Goal: Communication & Community: Answer question/provide support

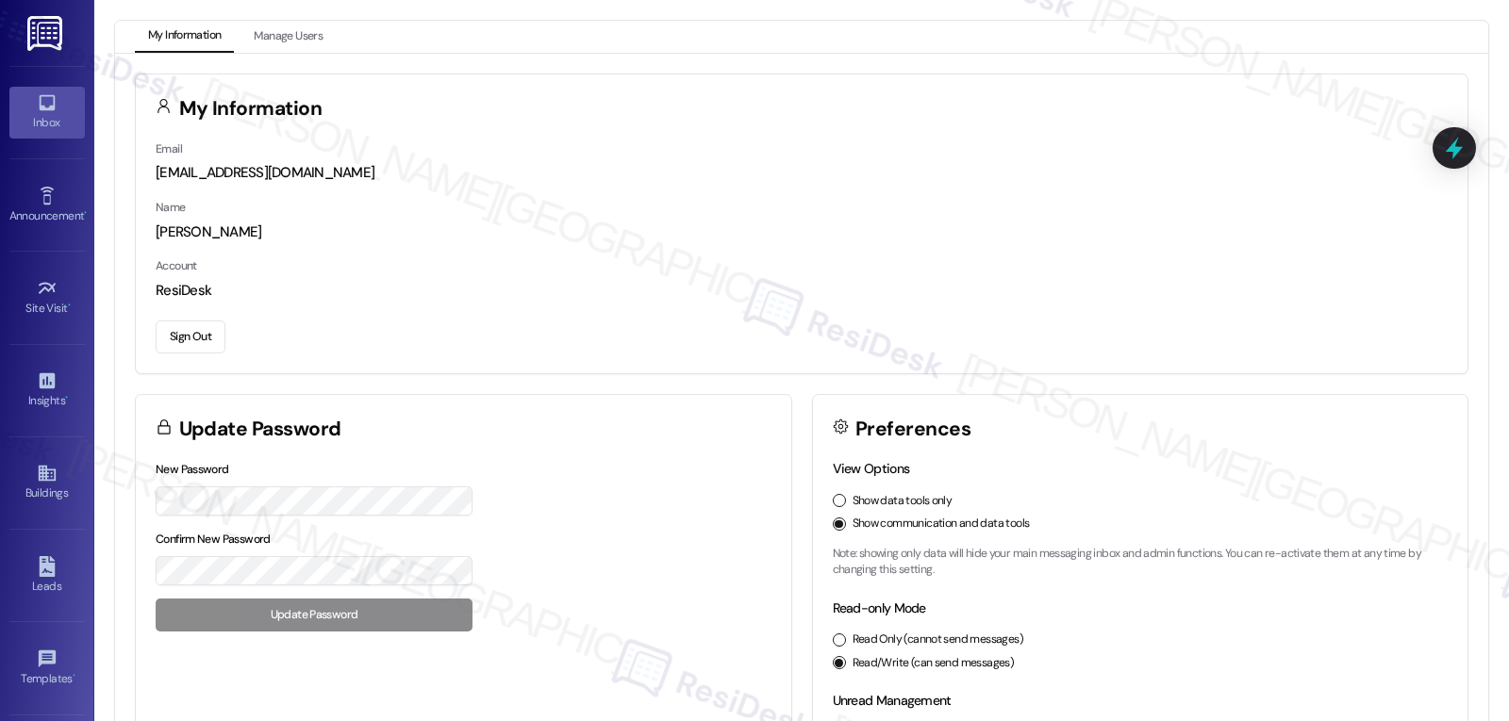
click at [32, 113] on div "Inbox" at bounding box center [47, 122] width 94 height 19
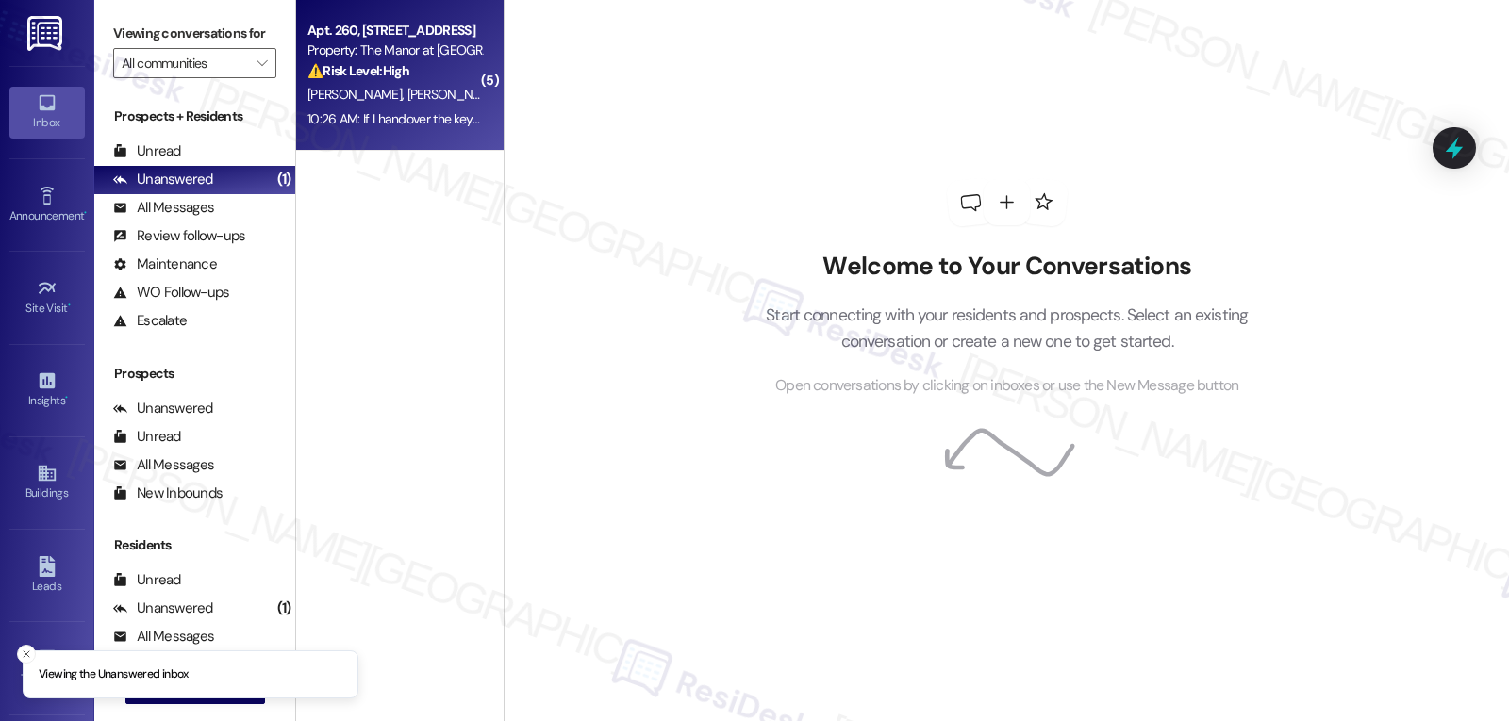
click at [400, 110] on div "10:26 AM: If I handover the keys to my can he drop the keys to you? 10:26 AM: I…" at bounding box center [491, 118] width 368 height 17
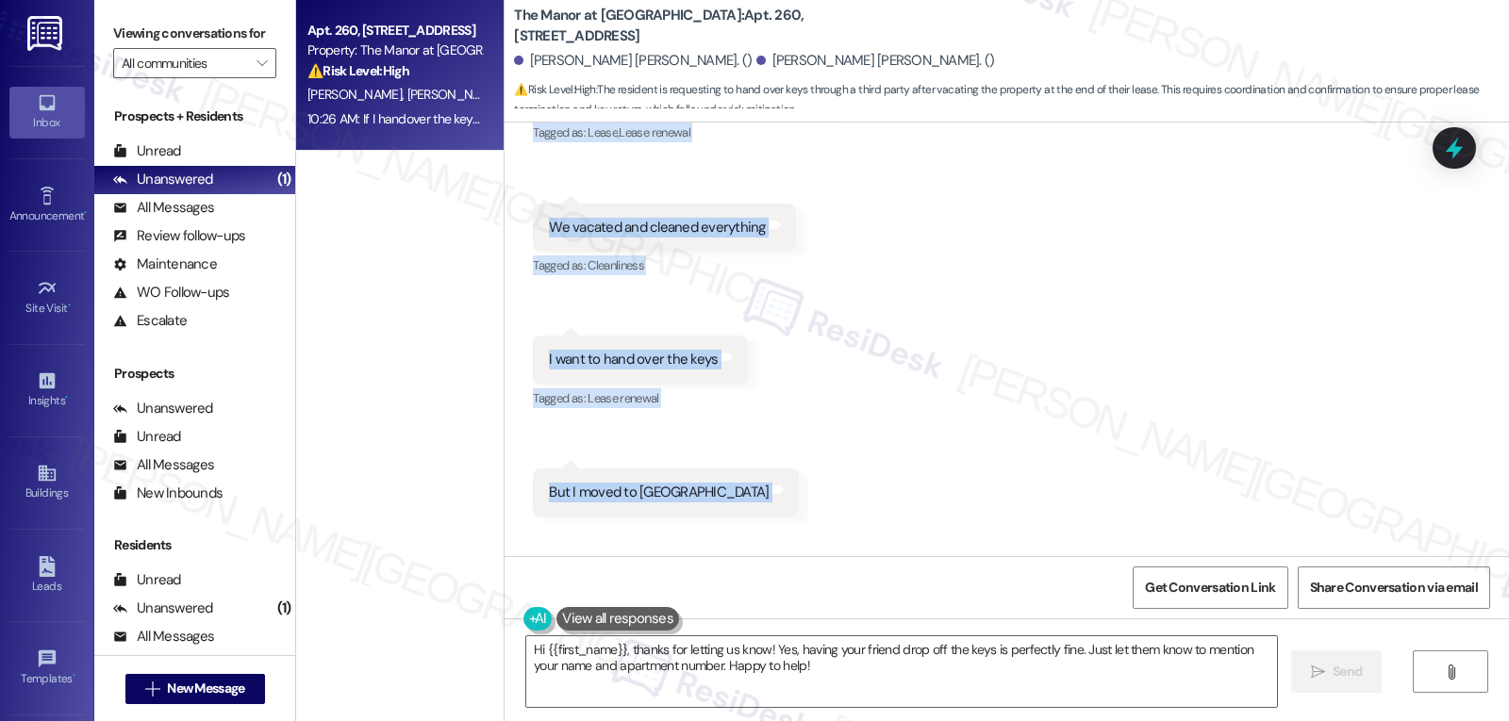
scroll to position [10183, 0]
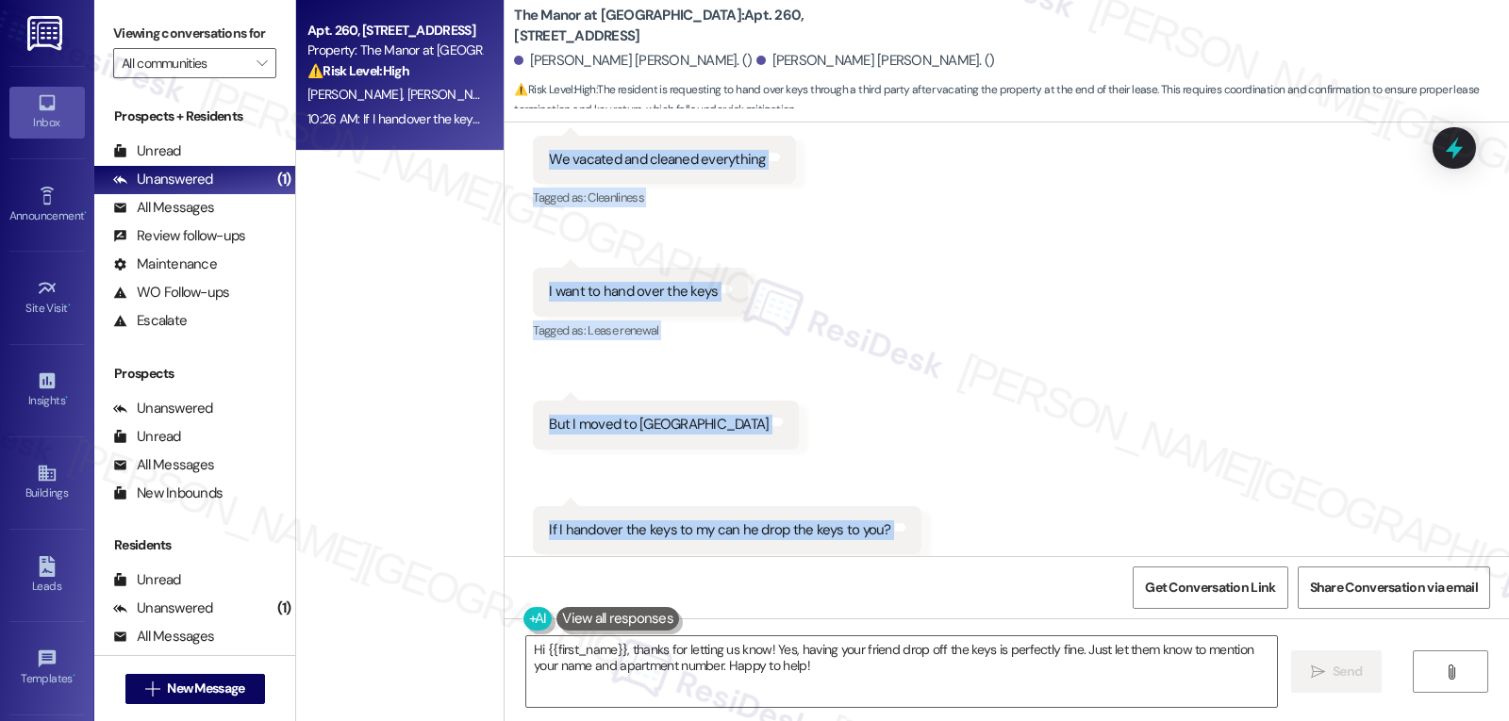
drag, startPoint x: 514, startPoint y: 323, endPoint x: 943, endPoint y: 498, distance: 463.2
click at [943, 498] on div "Received via SMS [PERSON_NAME] [PERSON_NAME] 10:26 AM So as we are ending up th…" at bounding box center [1006, 265] width 1004 height 663
copy div "[PERSON_NAME] [PERSON_NAME] 10:26 AM So as we are ending up the lease on [DATE]…"
click at [792, 693] on textarea "Hi {{first_name}}, thanks for letting us know! Yes, having your friend drop off…" at bounding box center [901, 672] width 751 height 71
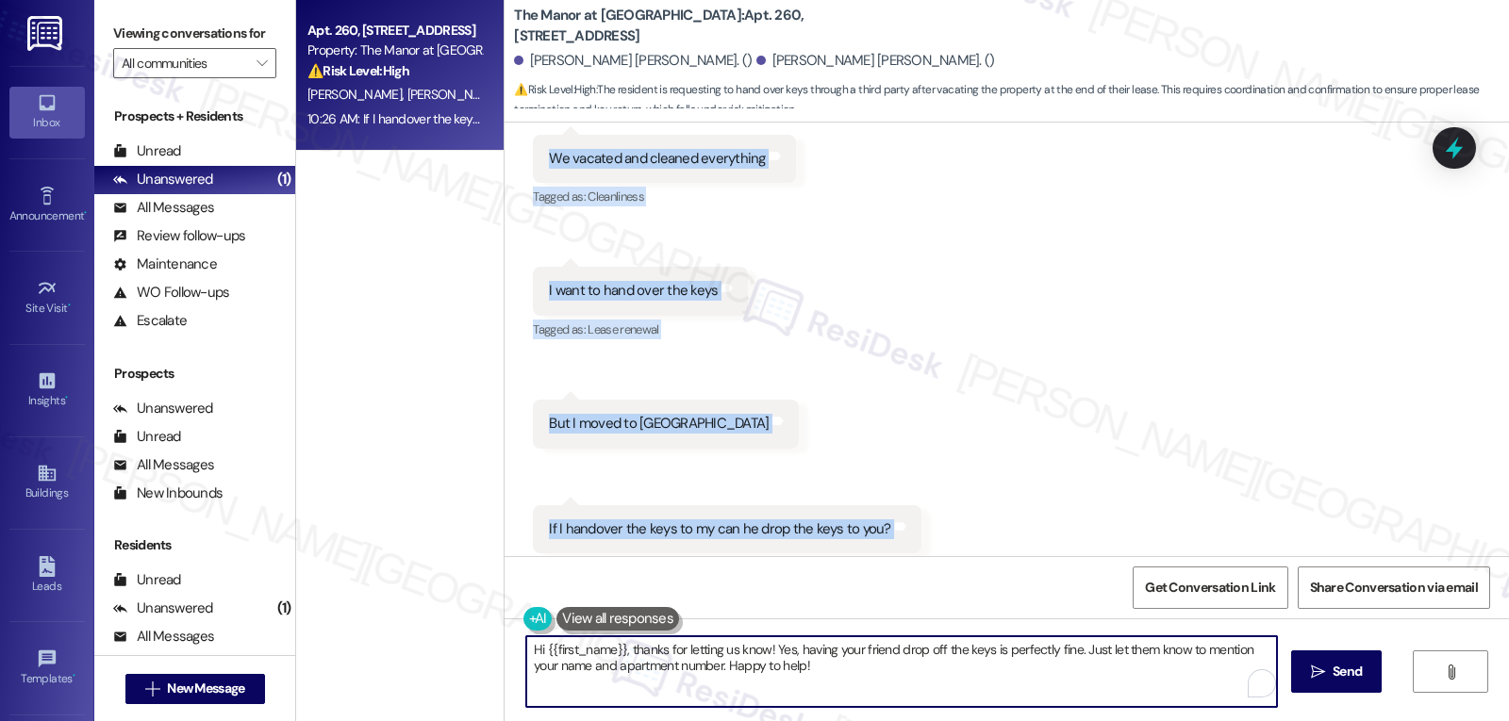
paste textarea "Ashok! Thanks for letting us know. I understand you’ve already moved and want t…"
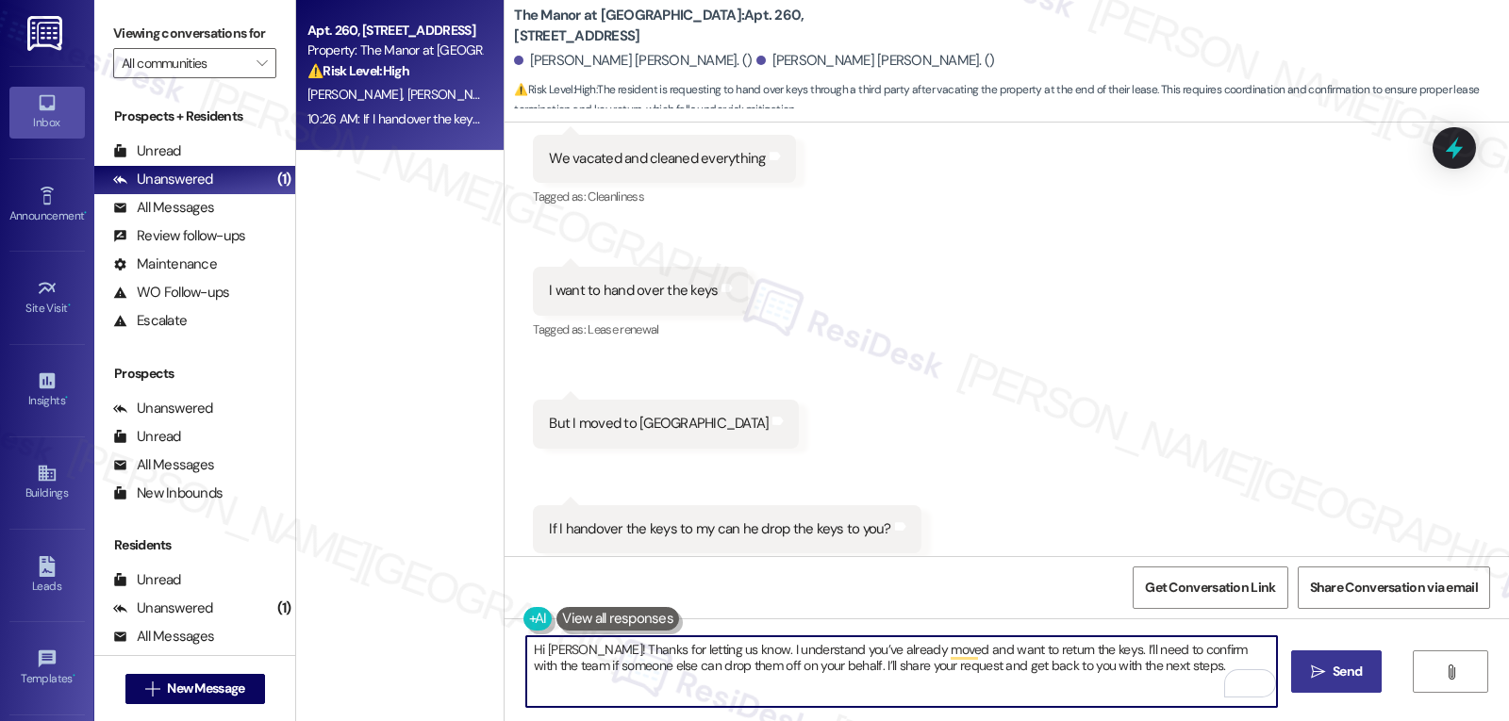
type textarea "Hi [PERSON_NAME]! Thanks for letting us know. I understand you’ve already moved…"
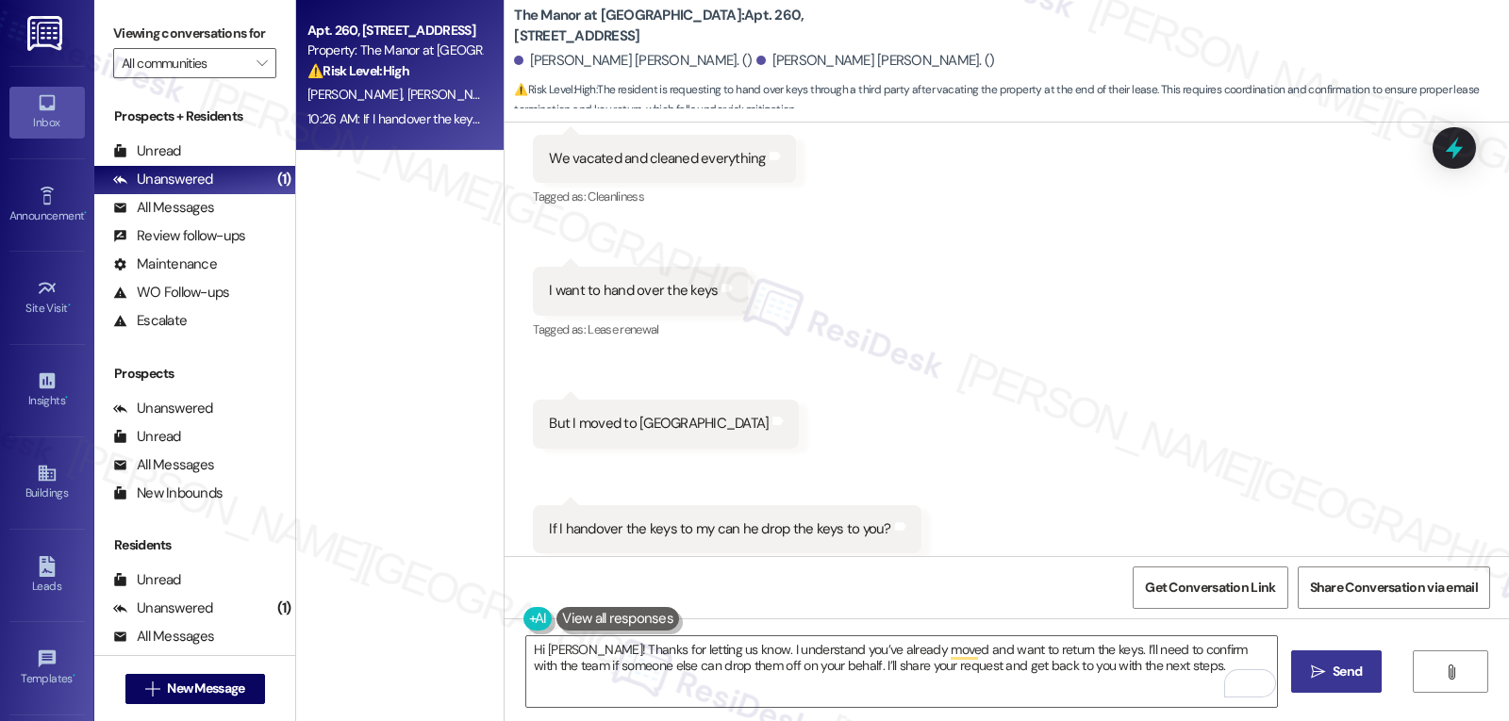
click at [1322, 668] on icon "" at bounding box center [1318, 672] width 14 height 15
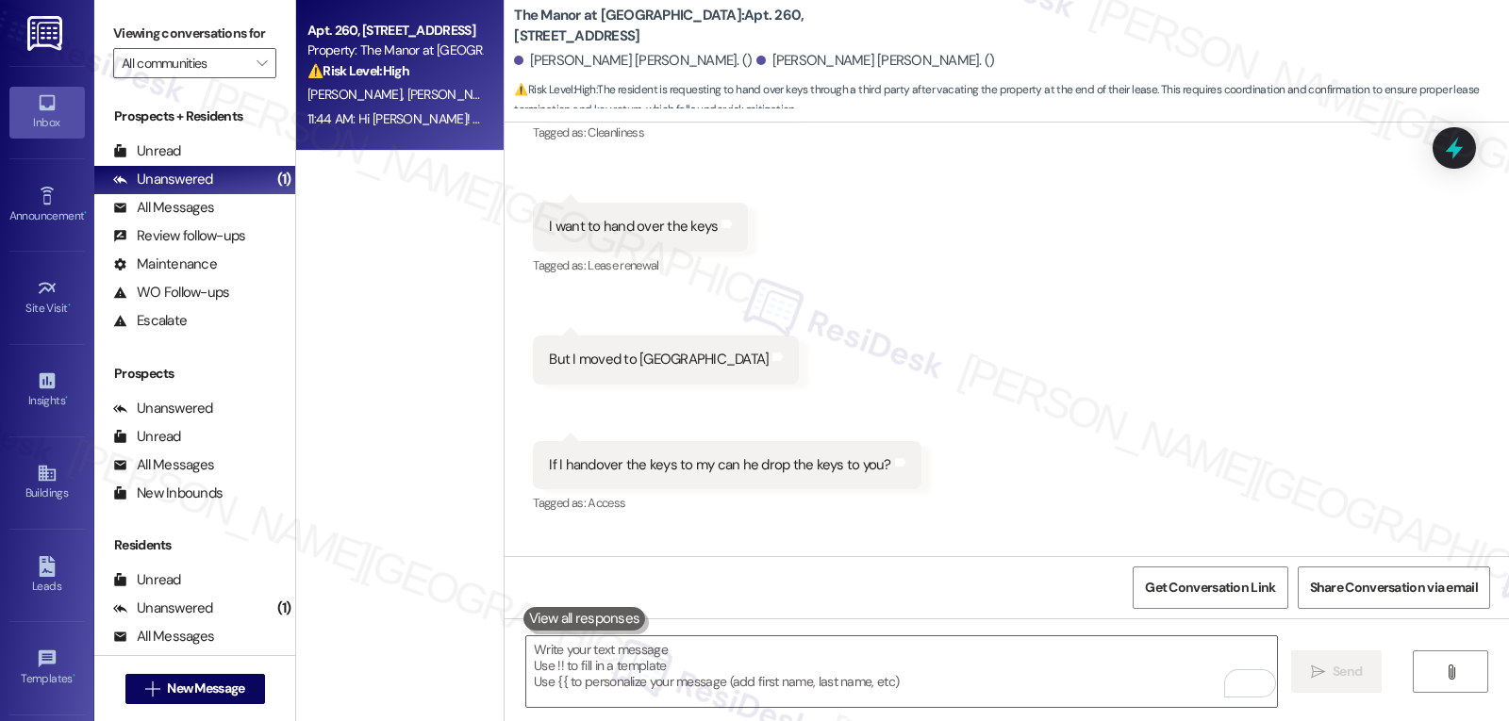
scroll to position [10335, 0]
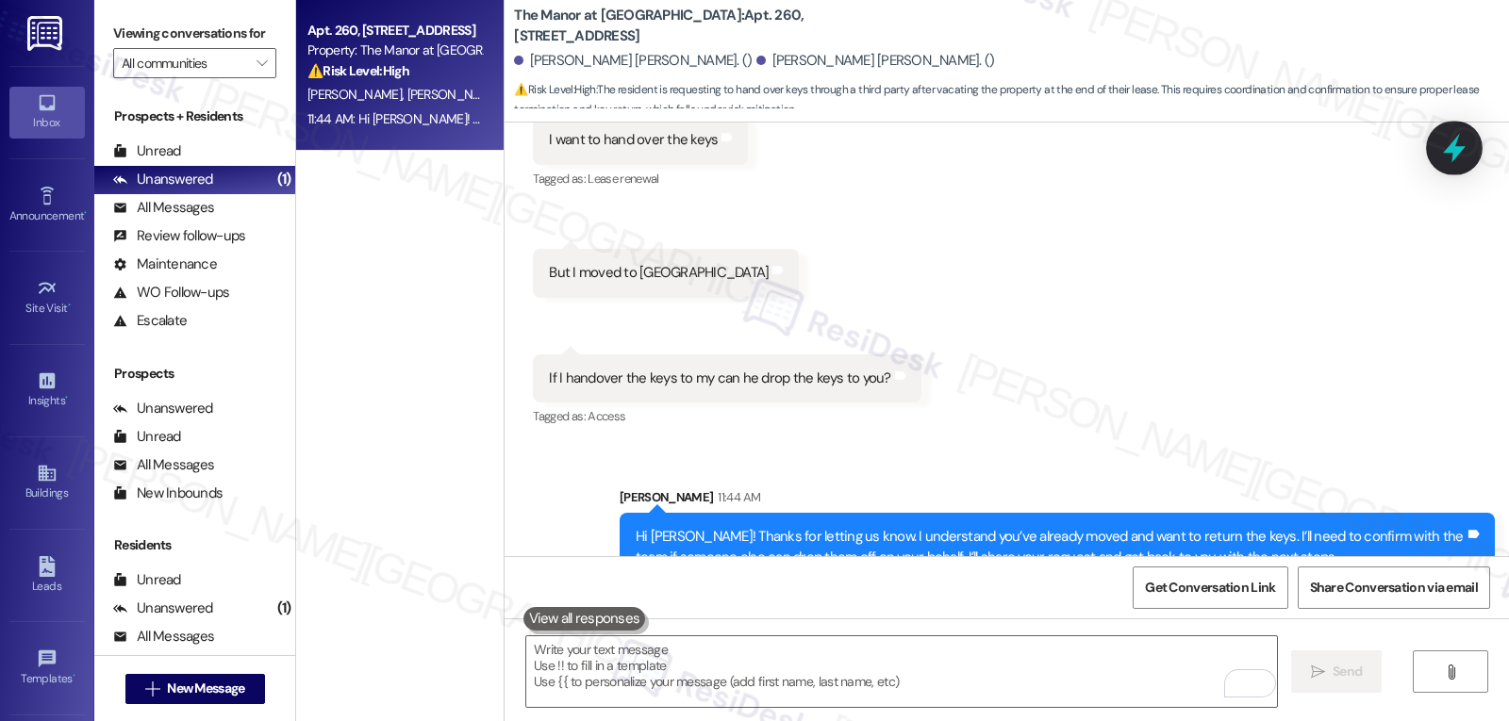
click at [1461, 157] on icon at bounding box center [1454, 148] width 32 height 32
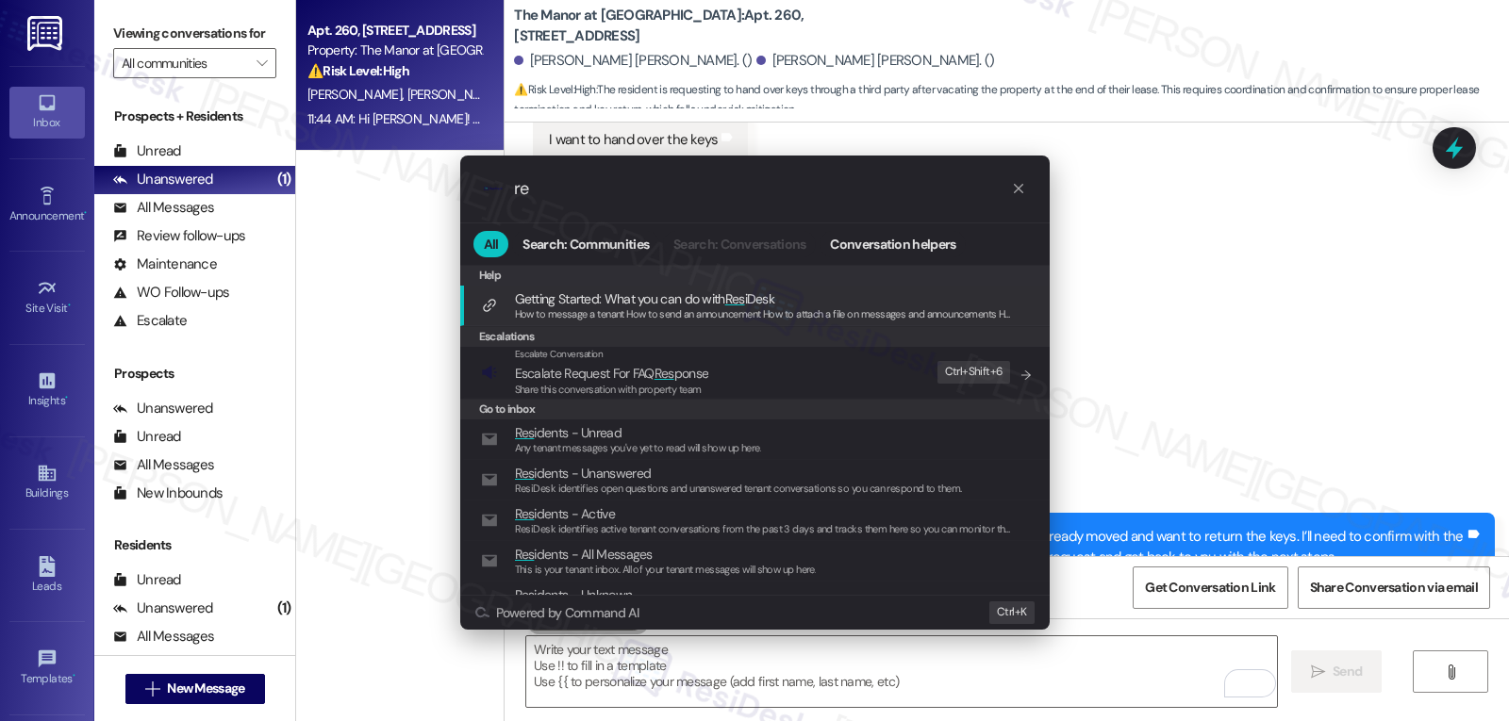
type input "r"
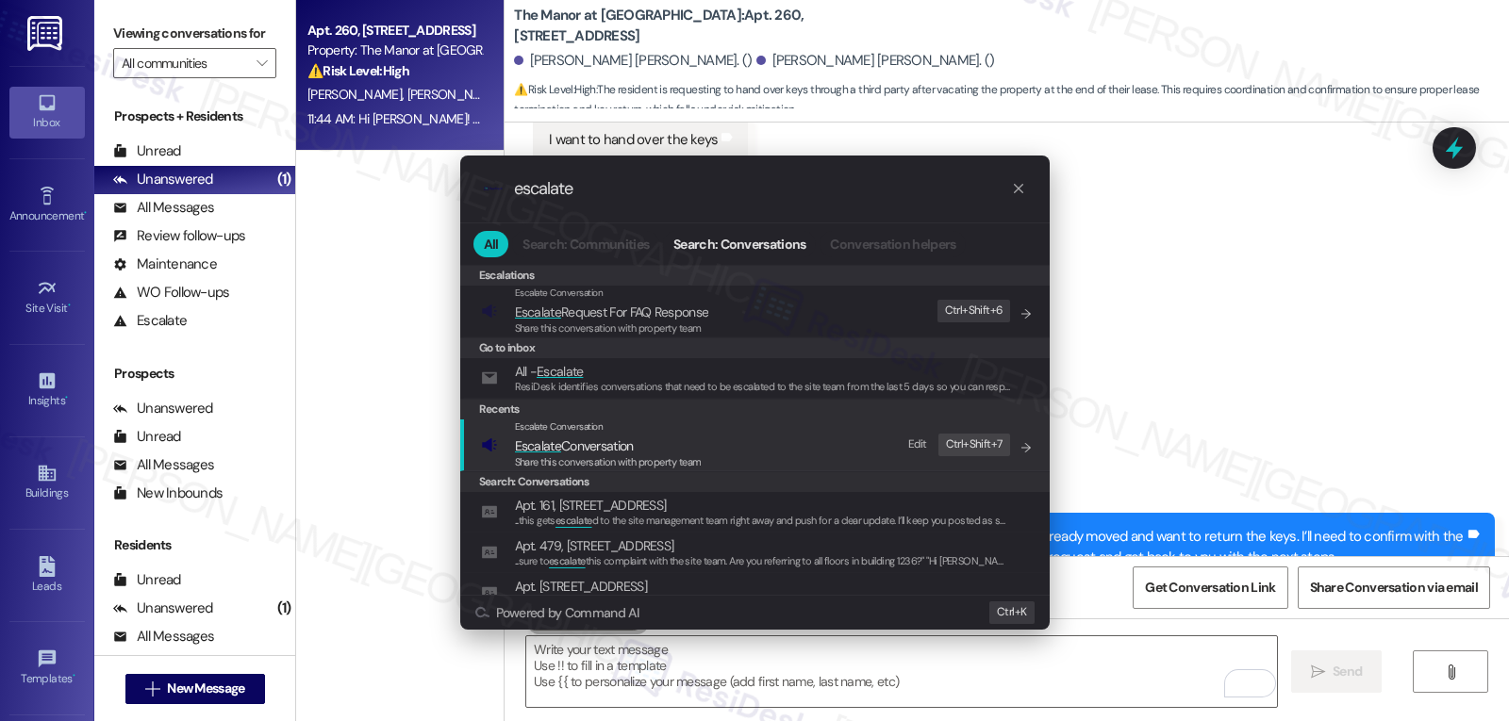
type input "escalate"
click at [667, 451] on span "Escalate Conversation" at bounding box center [608, 446] width 187 height 21
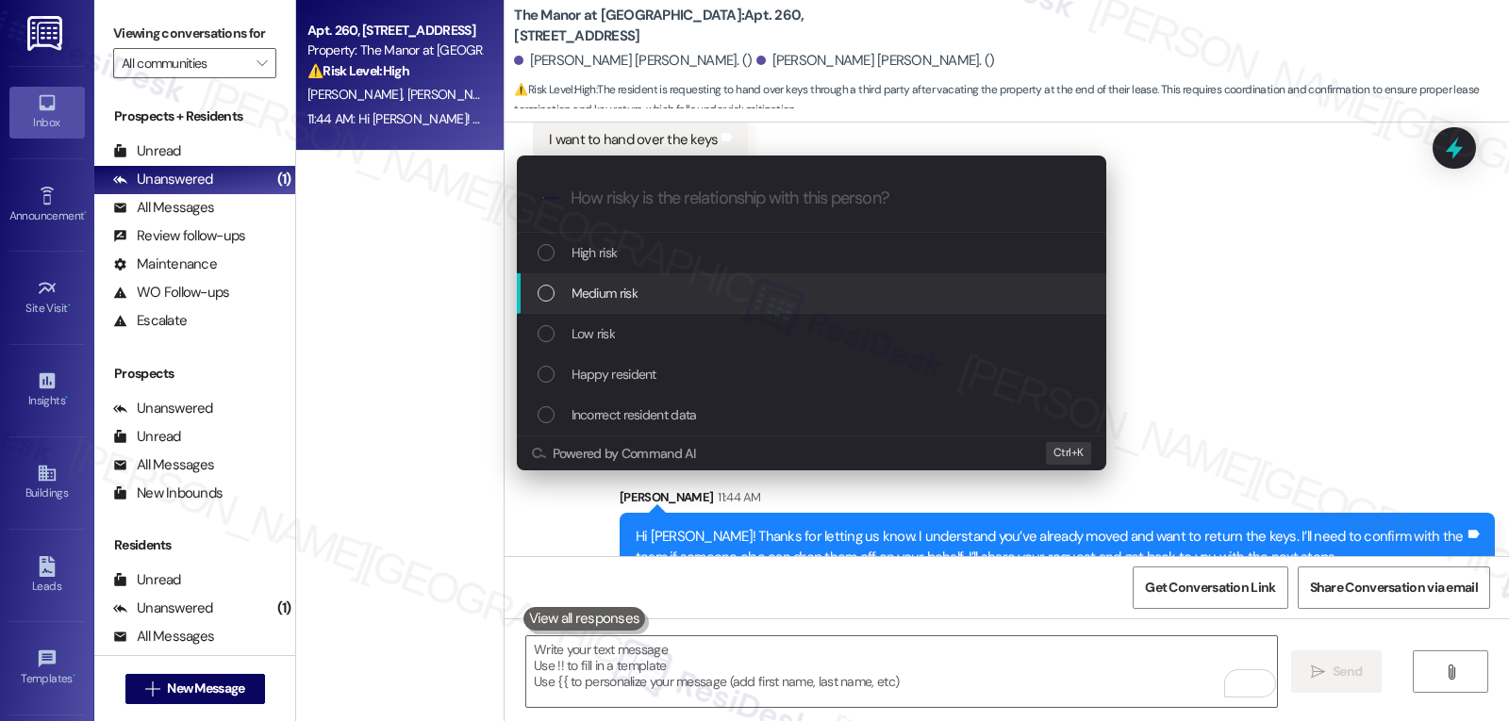
click at [654, 303] on div "Medium risk" at bounding box center [813, 293] width 552 height 21
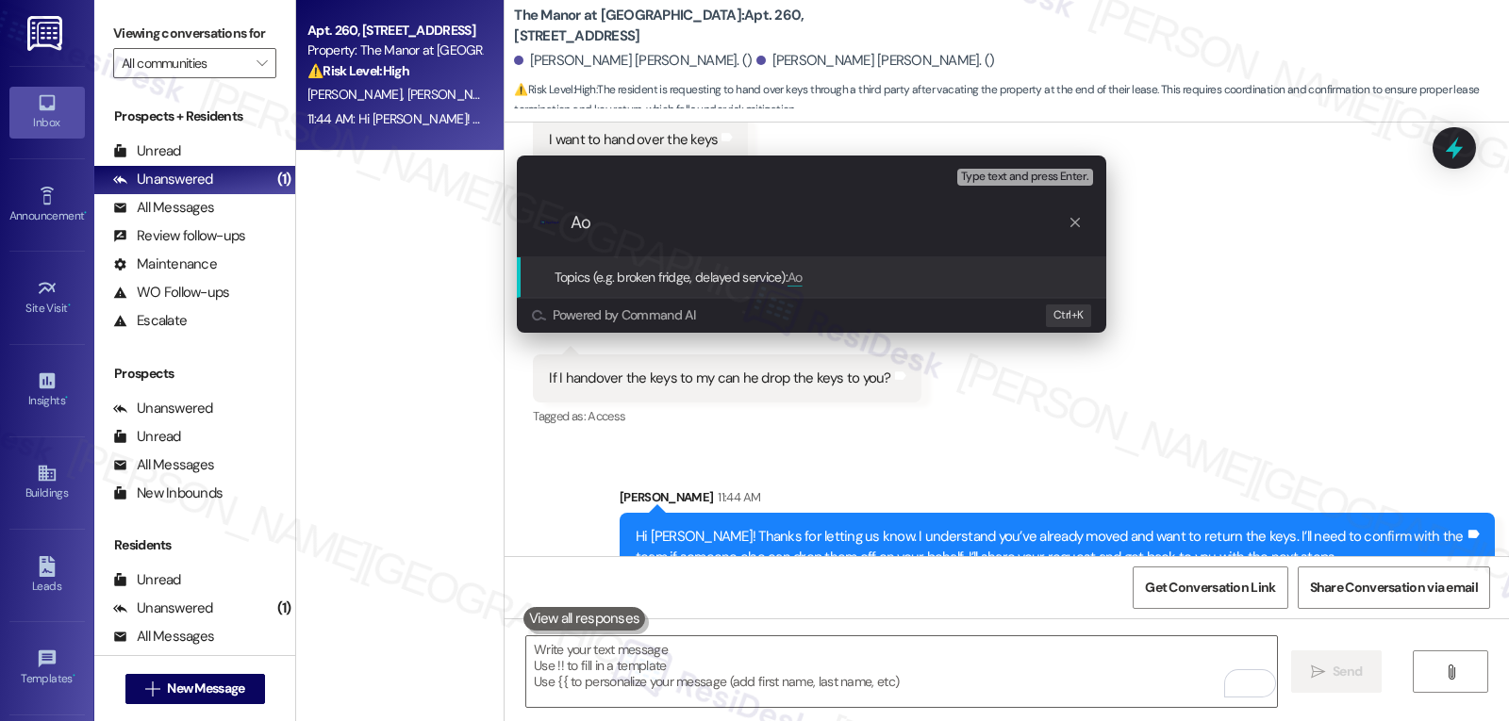
type input "A"
type input "Someone else dropping off the keys"
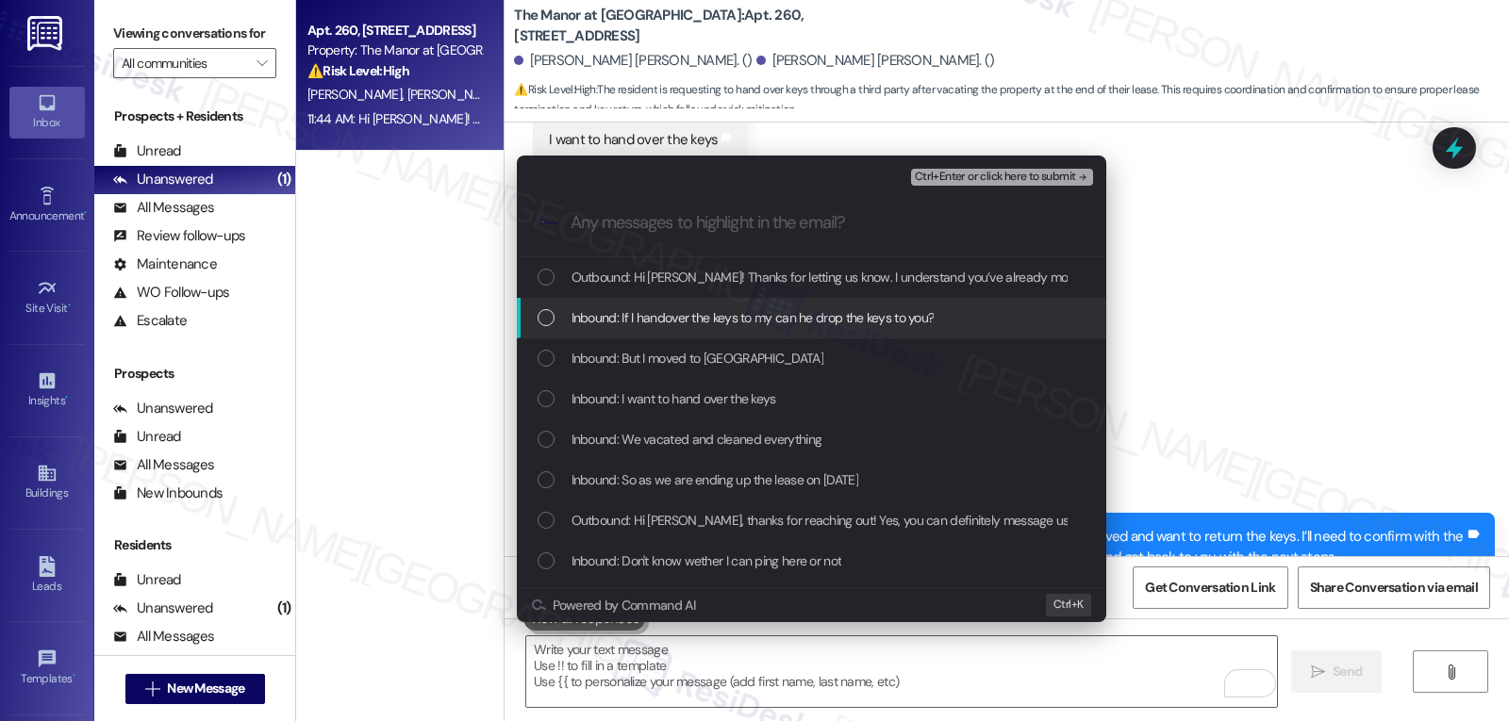
click at [711, 331] on div "Inbound: If I handover the keys to my can he drop the keys to you?" at bounding box center [811, 318] width 589 height 41
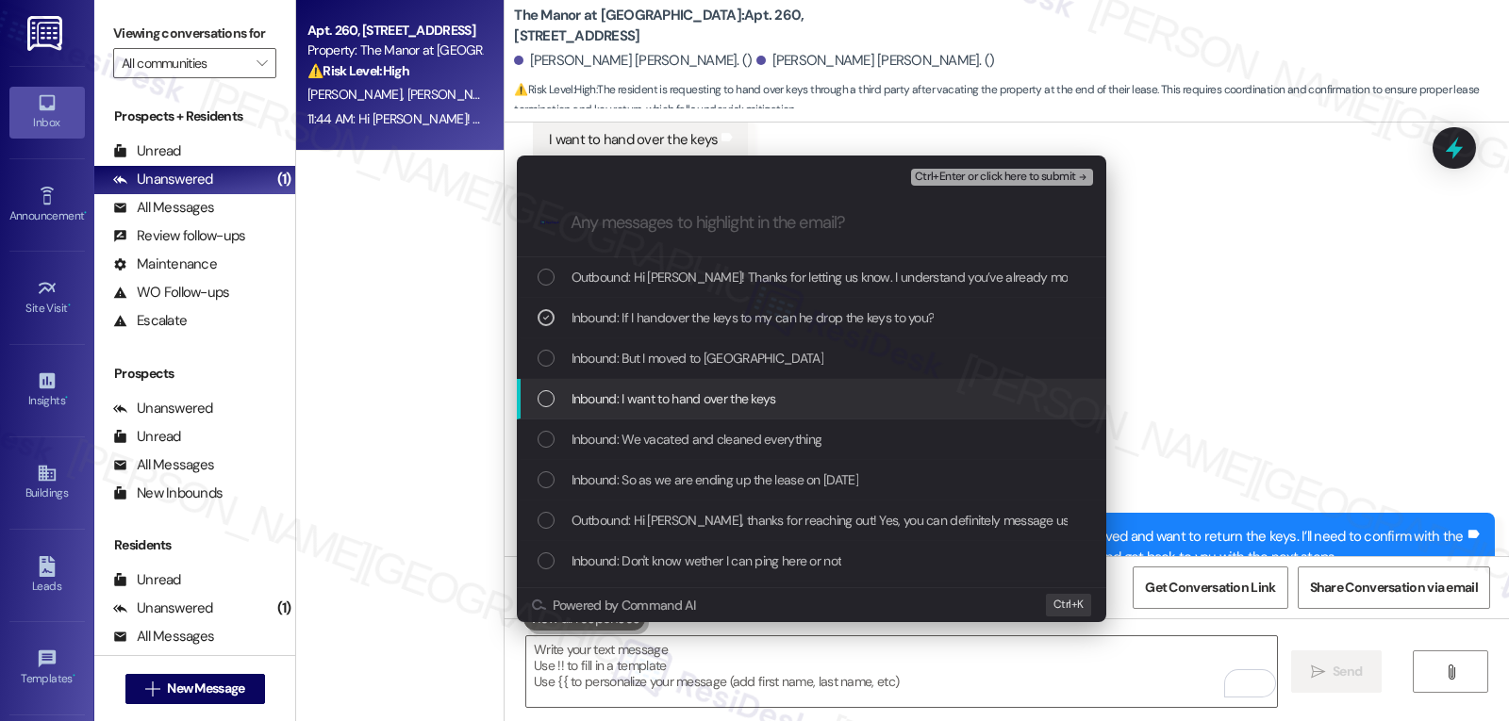
click at [678, 385] on div "Inbound: I want to hand over the keys" at bounding box center [811, 399] width 589 height 41
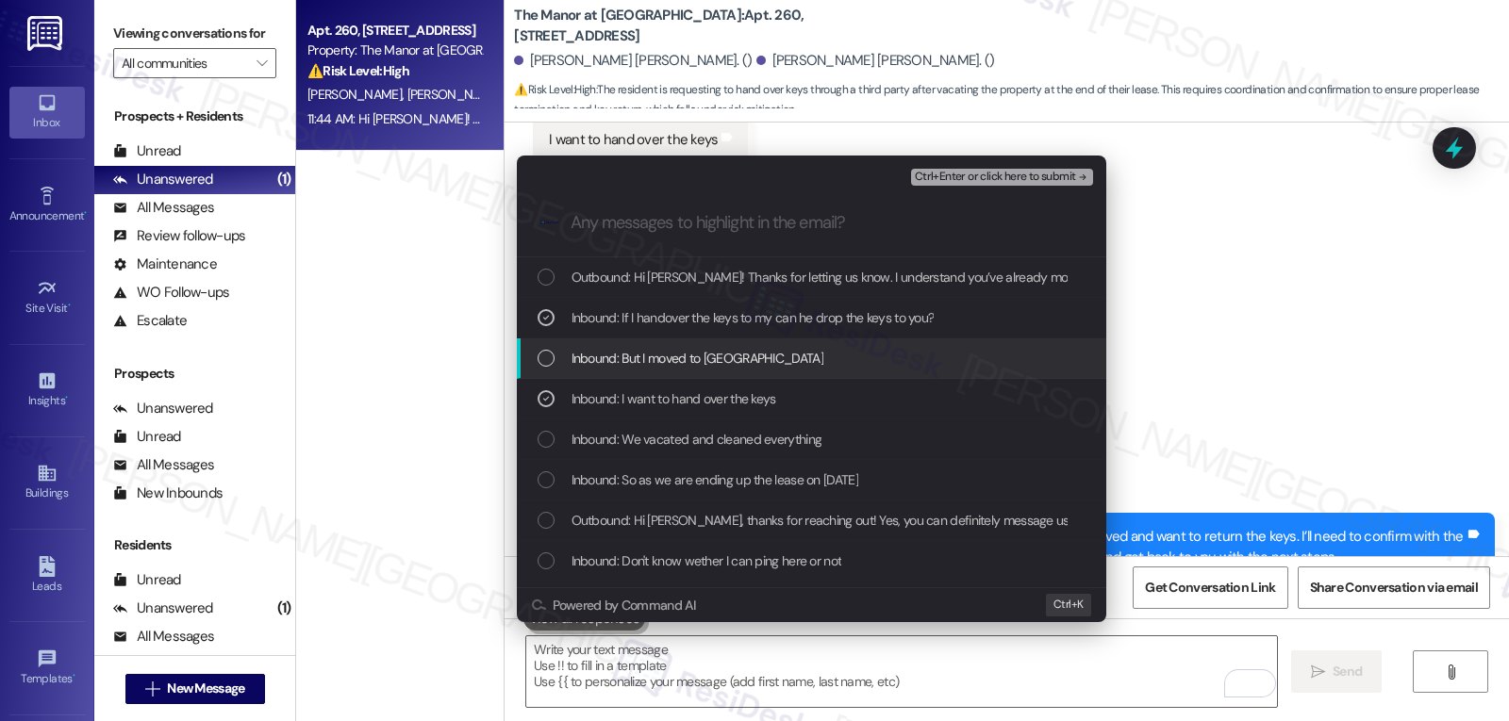
click at [678, 359] on span "Inbound: But I moved to [GEOGRAPHIC_DATA]" at bounding box center [697, 358] width 252 height 21
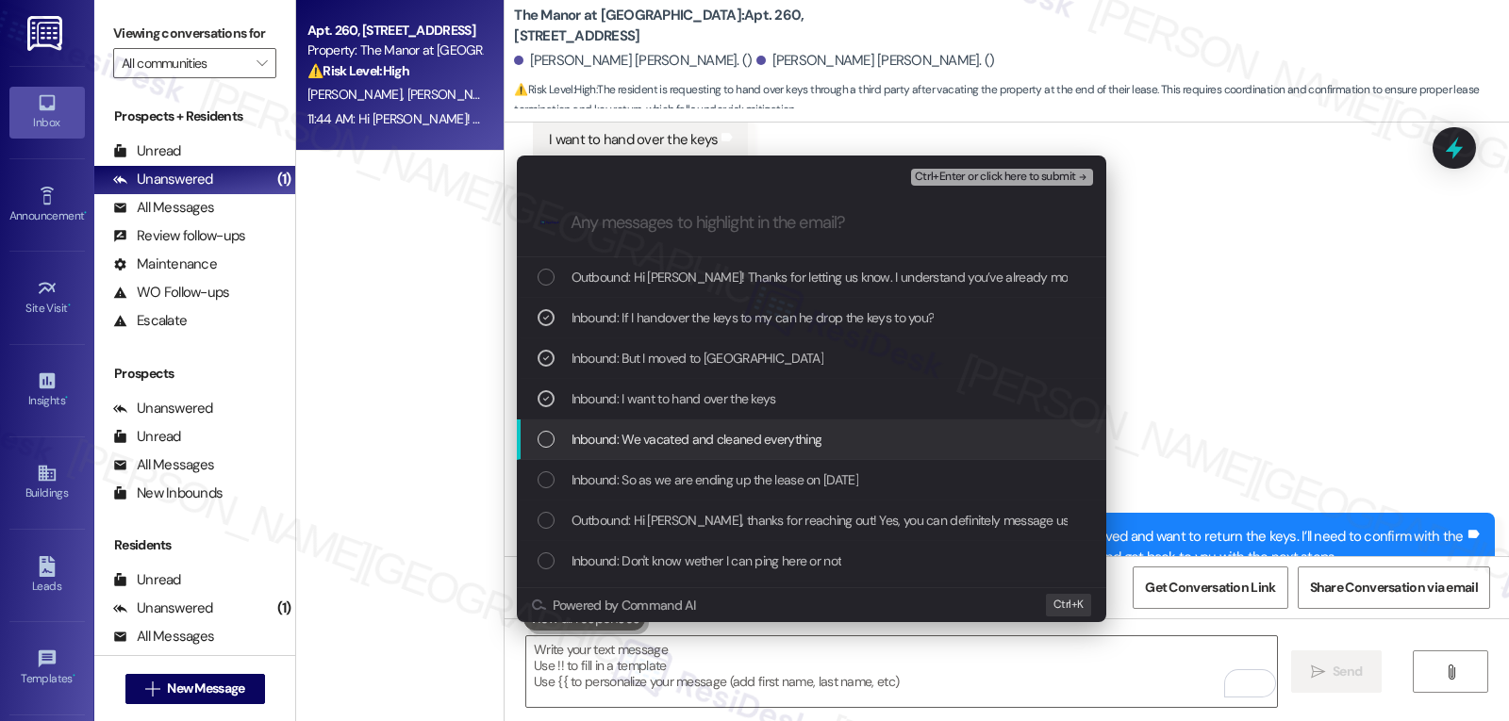
click at [678, 445] on span "Inbound: We vacated and cleaned everything" at bounding box center [696, 439] width 251 height 21
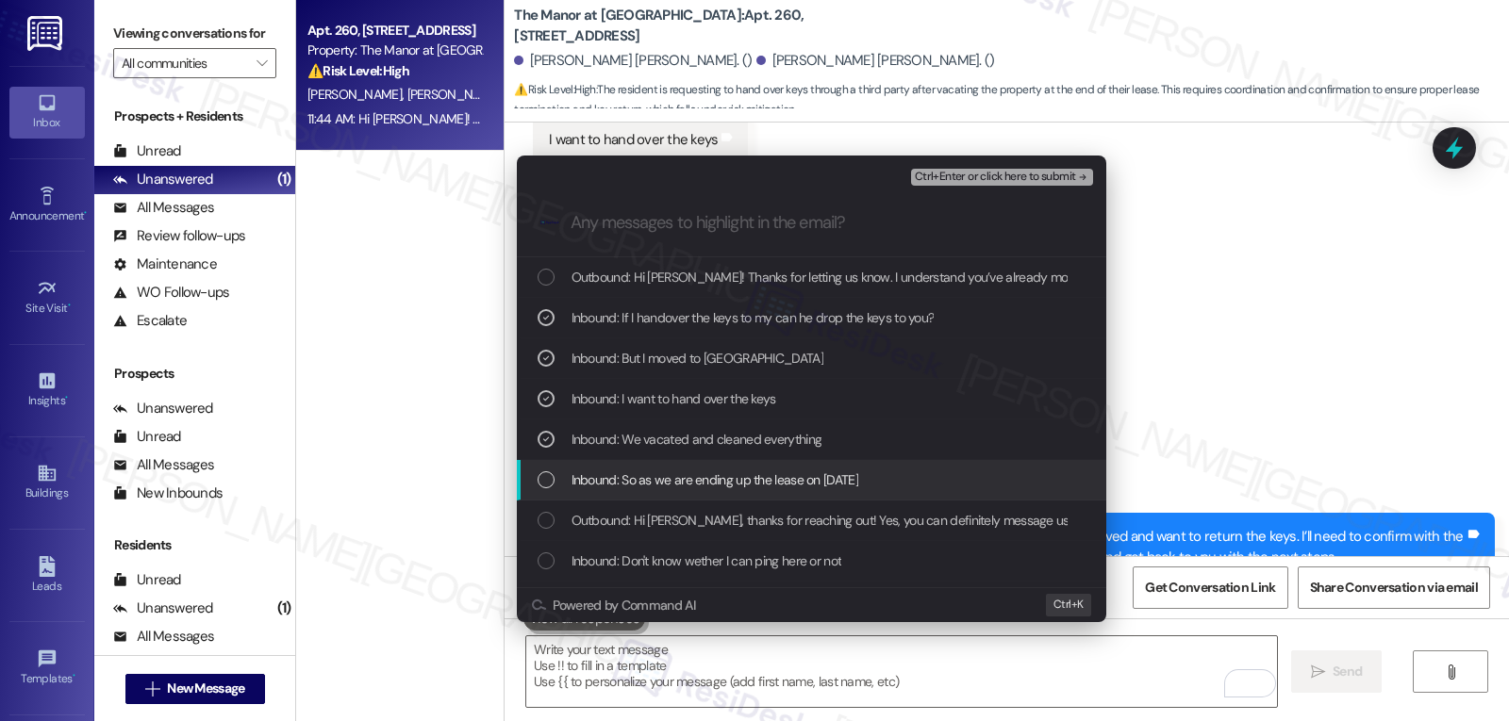
click at [687, 490] on span "Inbound: So as we are ending up the lease on [DATE]" at bounding box center [714, 480] width 287 height 21
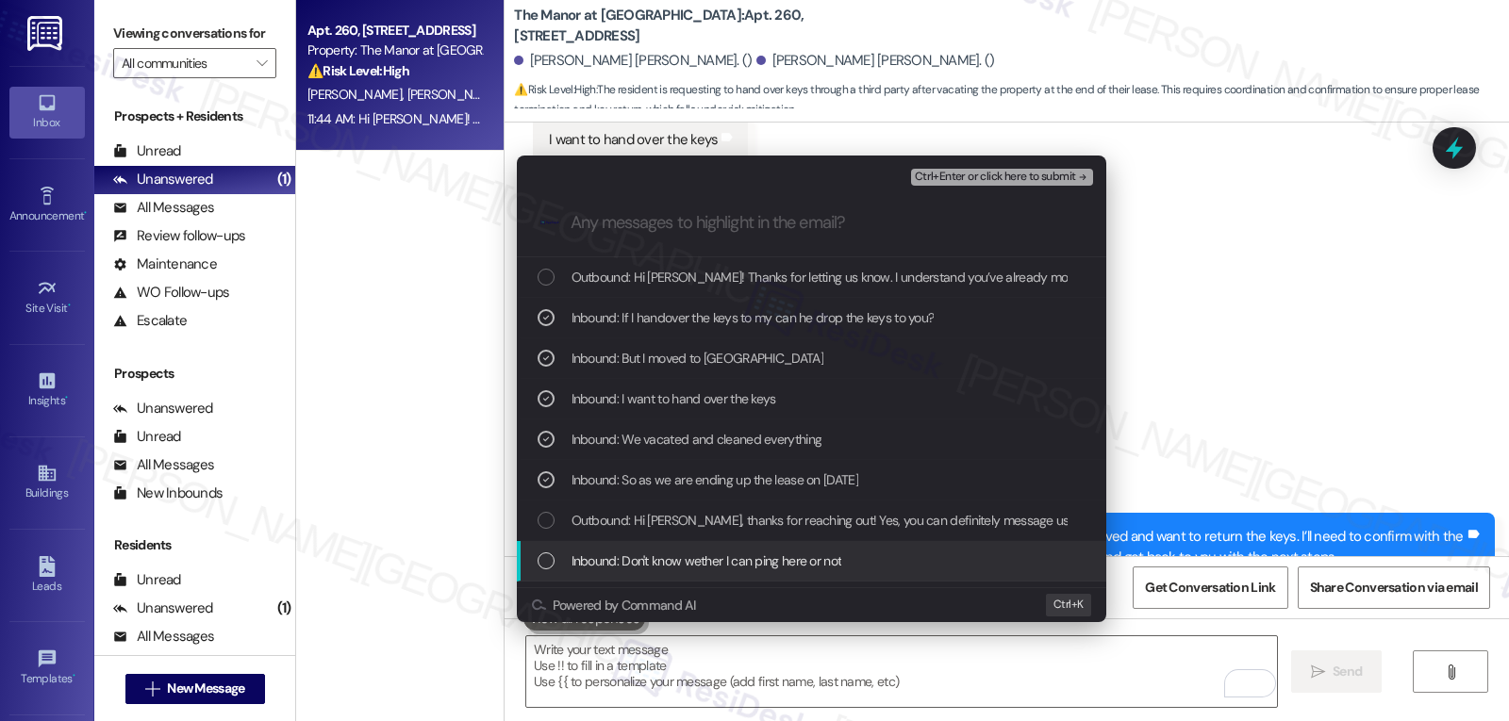
click at [581, 555] on span "Inbound: Don't know wether I can ping here or not" at bounding box center [706, 561] width 271 height 21
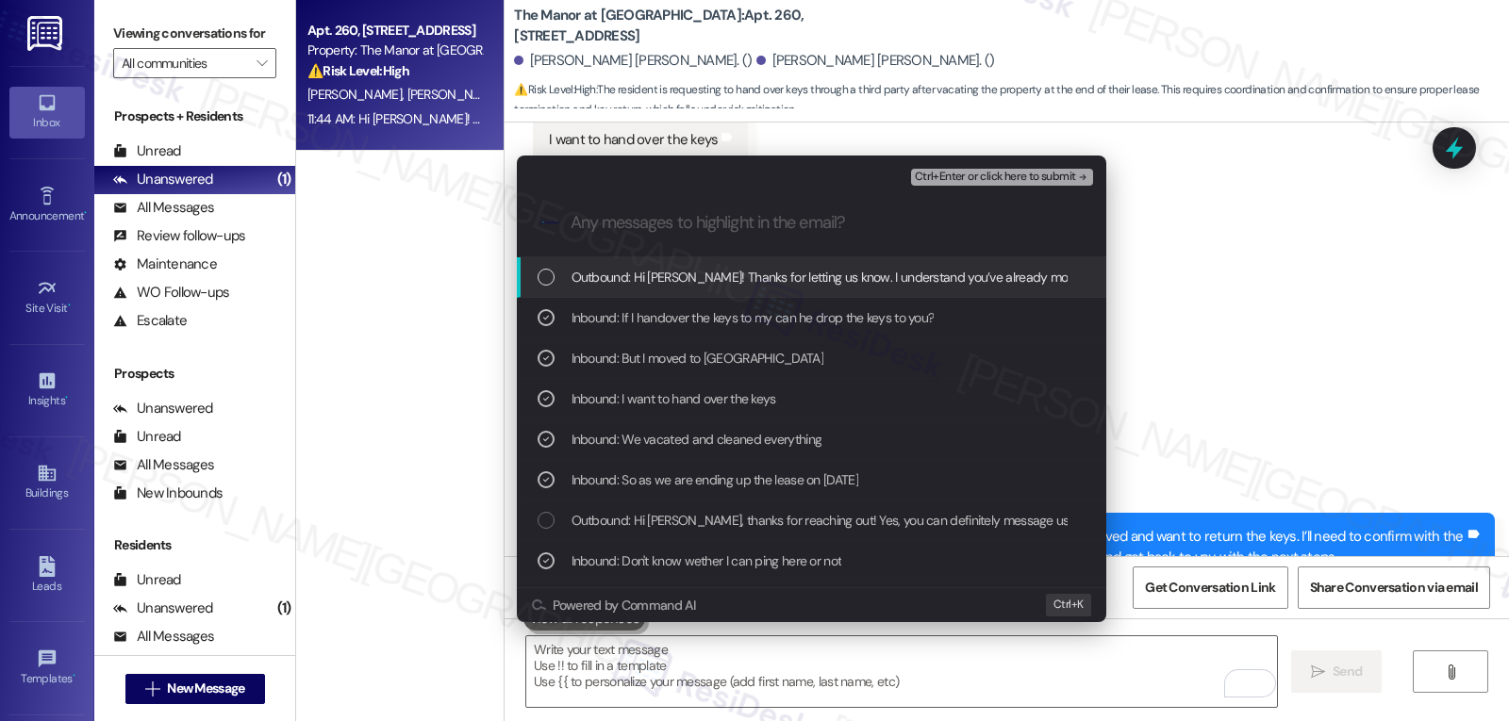
click at [1019, 190] on div ".cls-1{fill:#0a055f;}.cls-2{fill:#0cc4c4;} resideskLogoBlueOrange" at bounding box center [811, 223] width 589 height 67
click at [1027, 171] on span "Ctrl+Enter or click here to submit" at bounding box center [995, 177] width 161 height 13
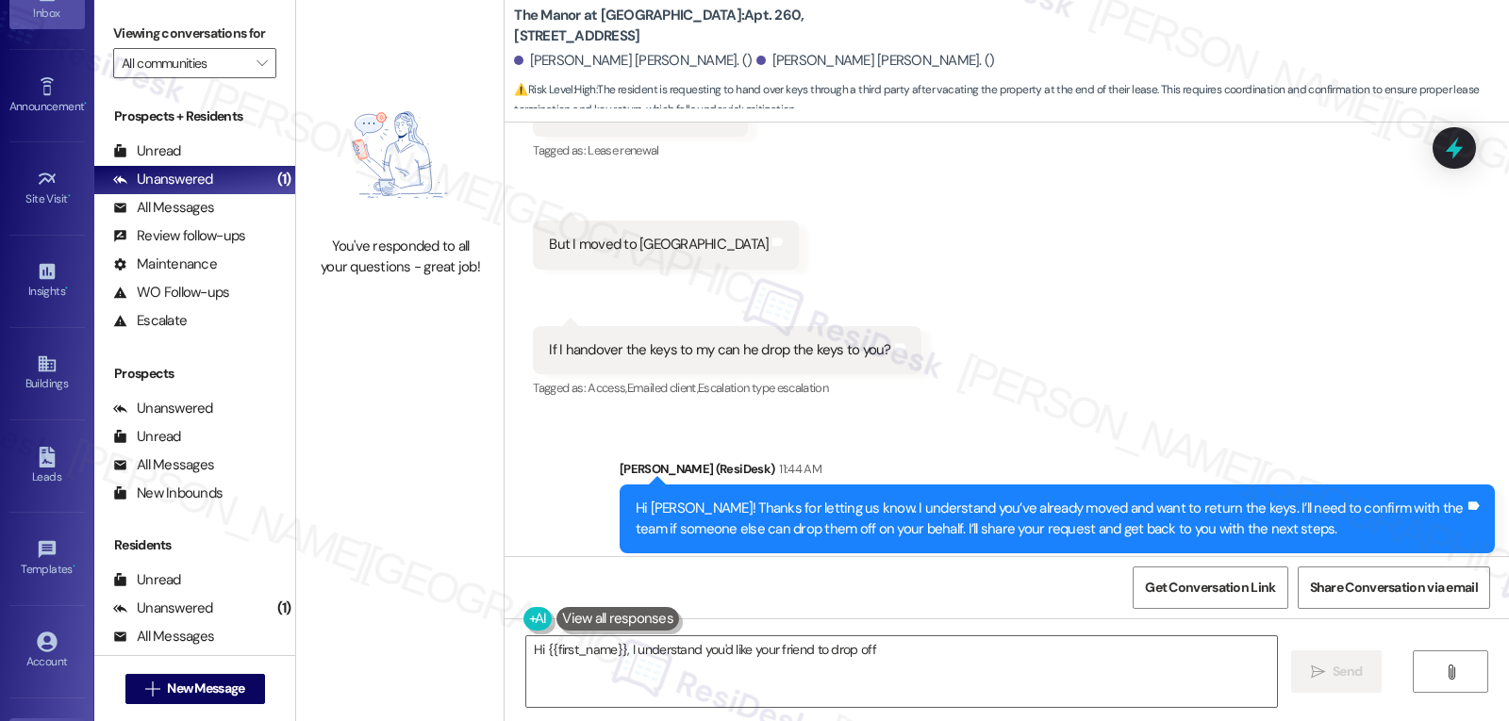
scroll to position [178, 0]
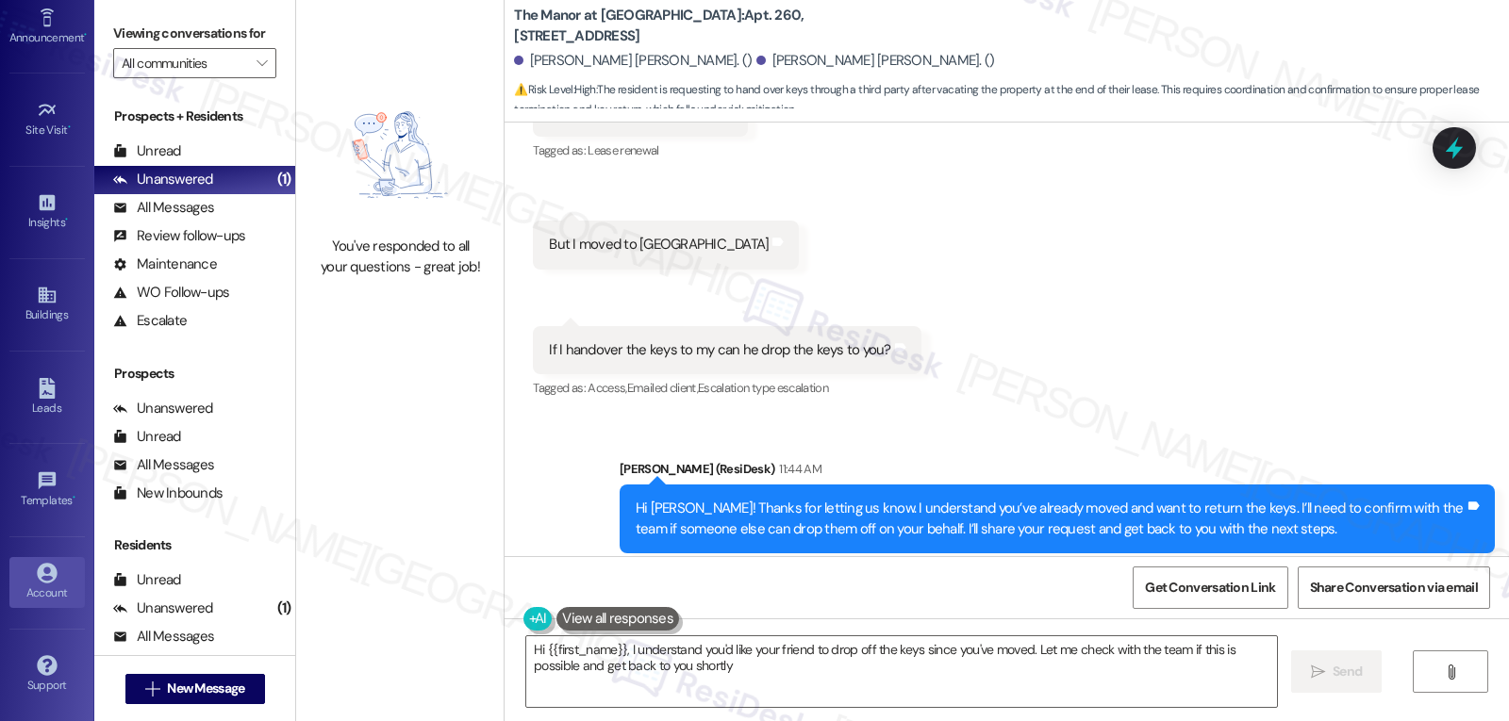
type textarea "Hi {{first_name}}, I understand you'd like your friend to drop off the keys sin…"
click at [57, 585] on div "Account" at bounding box center [47, 593] width 94 height 19
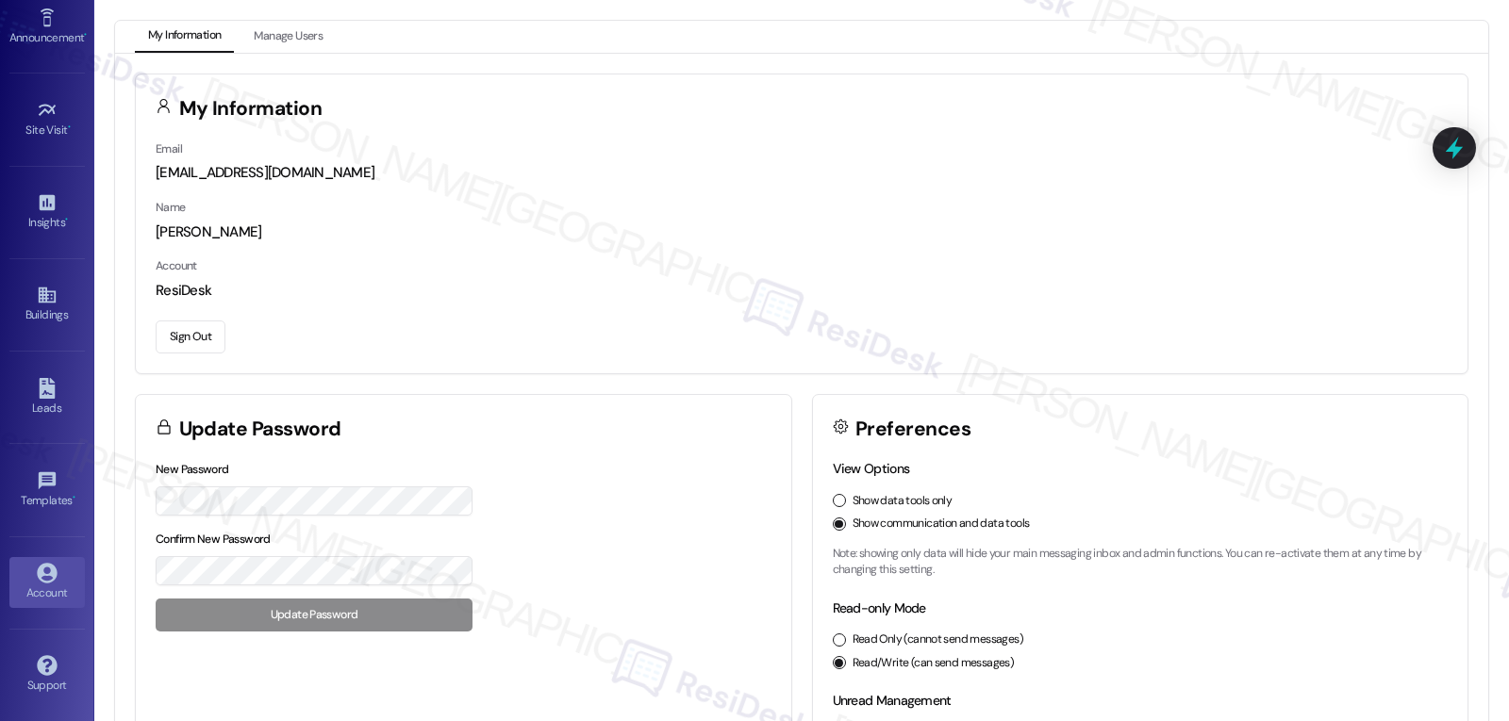
click at [222, 339] on button "Sign Out" at bounding box center [191, 337] width 70 height 33
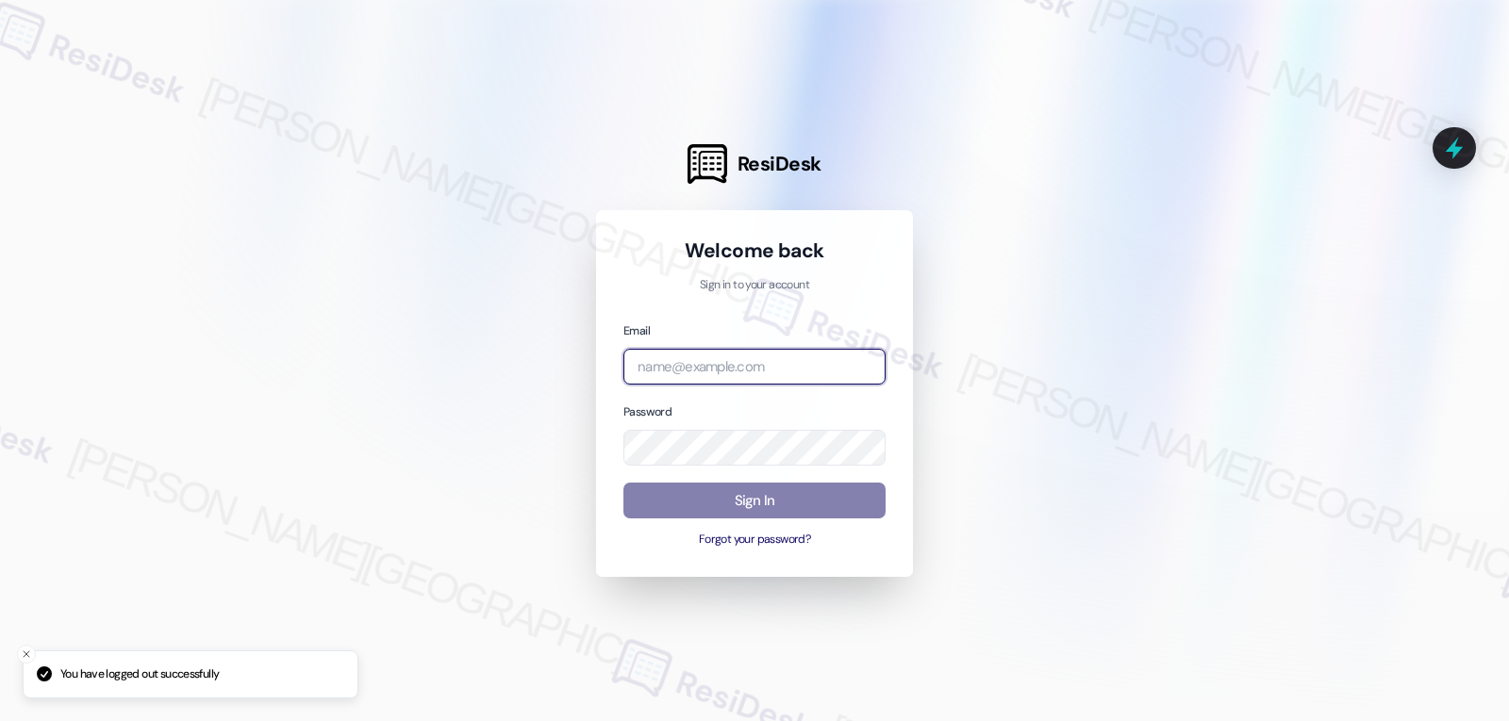
click at [670, 361] on input "email" at bounding box center [754, 367] width 262 height 37
click at [722, 367] on input "email" at bounding box center [754, 367] width 262 height 37
paste input "automated-surveys-archway_equities-jomar.punay@archway_[DOMAIN_NAME]"
type input "automated-surveys-archway_equities-jomar.punay@archway_[DOMAIN_NAME]"
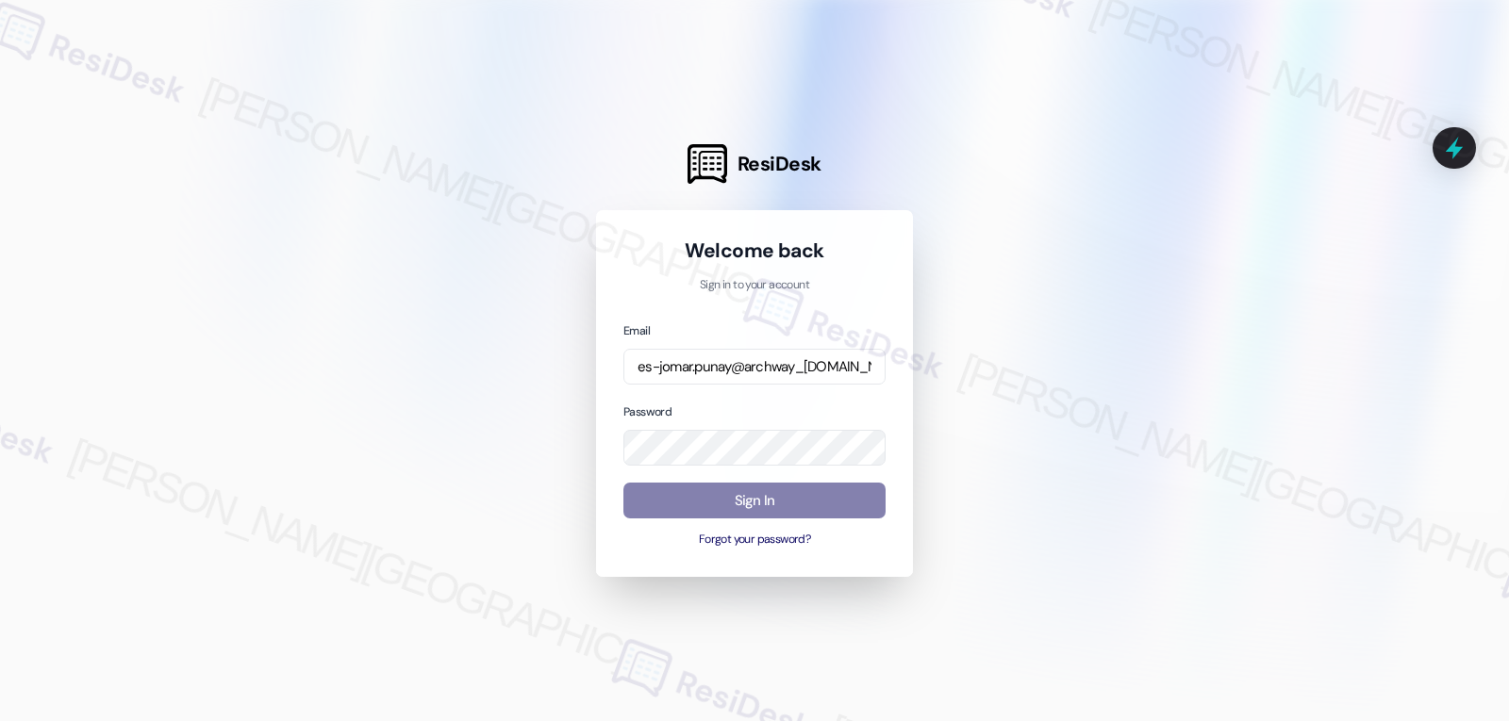
scroll to position [0, 0]
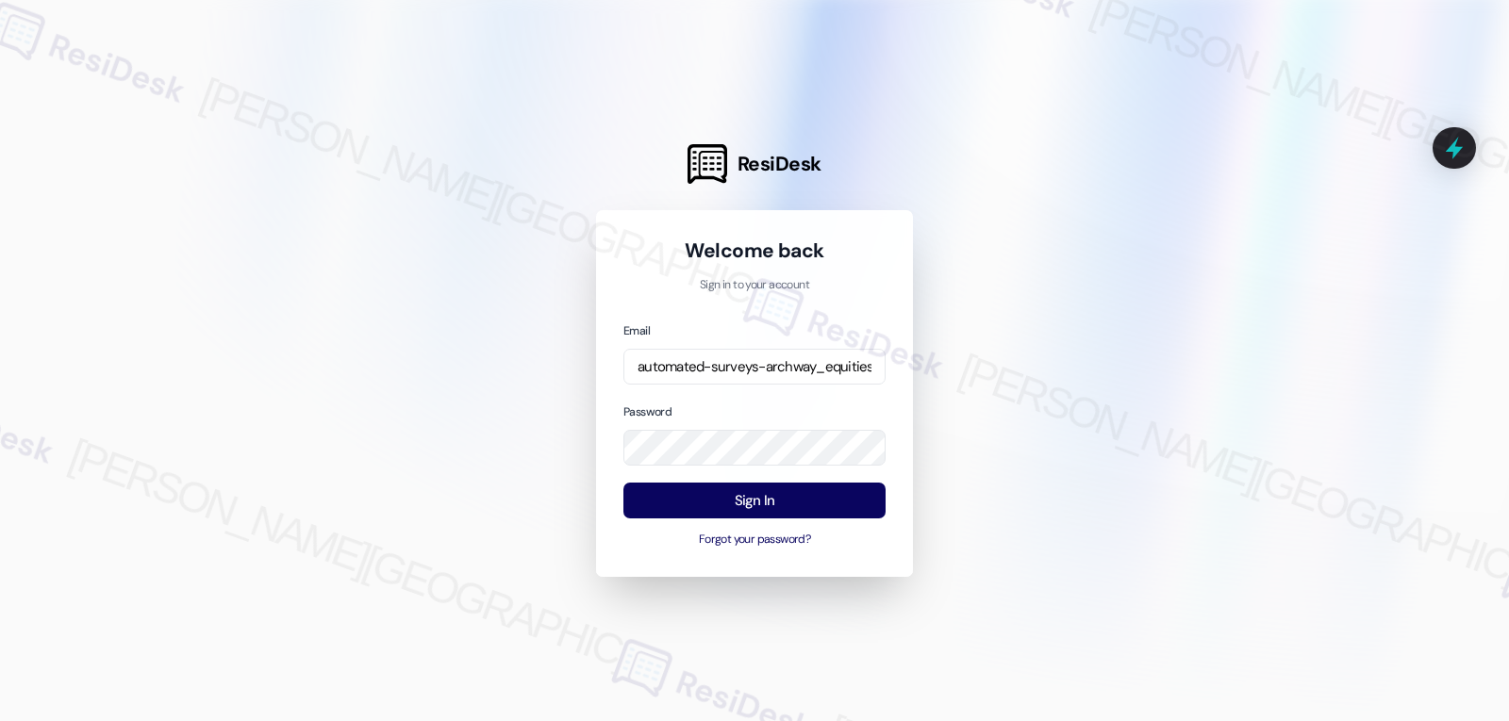
click at [752, 399] on div "Email automated-surveys-archway_equities-jomar.punay@archway_[DOMAIN_NAME] Pass…" at bounding box center [754, 435] width 262 height 229
click at [779, 492] on button "Sign In" at bounding box center [754, 501] width 262 height 37
